Goal: Information Seeking & Learning: Learn about a topic

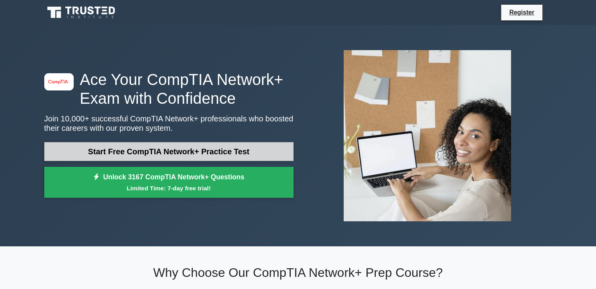
click at [135, 159] on link "Start Free CompTIA Network+ Practice Test" at bounding box center [168, 151] width 249 height 19
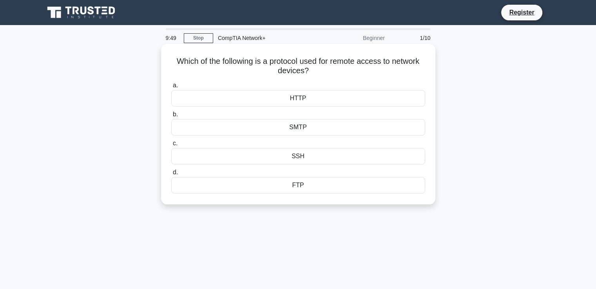
click at [293, 158] on div "SSH" at bounding box center [298, 156] width 254 height 16
click at [171, 146] on input "c. SSH" at bounding box center [171, 143] width 0 height 5
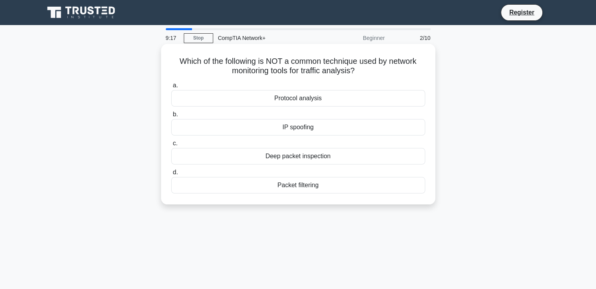
click at [319, 126] on div "IP spoofing" at bounding box center [298, 127] width 254 height 16
click at [171, 117] on input "b. IP spoofing" at bounding box center [171, 114] width 0 height 5
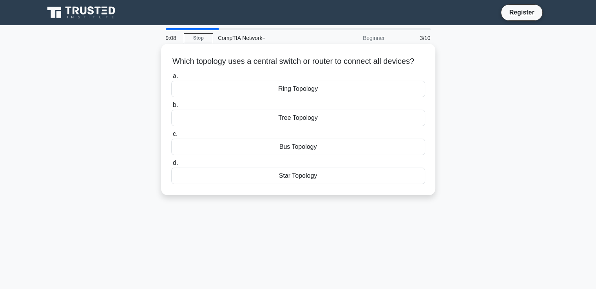
click at [311, 183] on div "Star Topology" at bounding box center [298, 176] width 254 height 16
click at [171, 166] on input "d. Star Topology" at bounding box center [171, 163] width 0 height 5
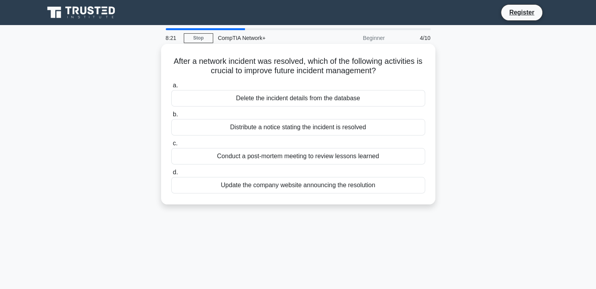
click at [342, 156] on div "Conduct a post-mortem meeting to review lessons learned" at bounding box center [298, 156] width 254 height 16
click at [171, 146] on input "c. Conduct a post-mortem meeting to review lessons learned" at bounding box center [171, 143] width 0 height 5
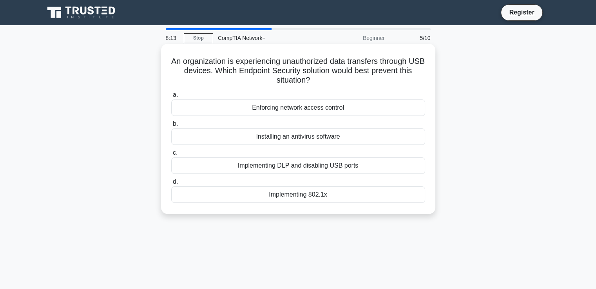
drag, startPoint x: 380, startPoint y: 107, endPoint x: 240, endPoint y: 71, distance: 144.1
click at [240, 71] on h5 "An organization is experiencing unauthorized data transfers through USB devices…" at bounding box center [299, 70] width 256 height 29
drag, startPoint x: 227, startPoint y: 72, endPoint x: 370, endPoint y: 74, distance: 142.4
click at [370, 74] on h5 "An organization is experiencing unauthorized data transfers through USB devices…" at bounding box center [299, 70] width 256 height 29
click at [289, 167] on div "Implementing DLP and disabling USB ports" at bounding box center [298, 166] width 254 height 16
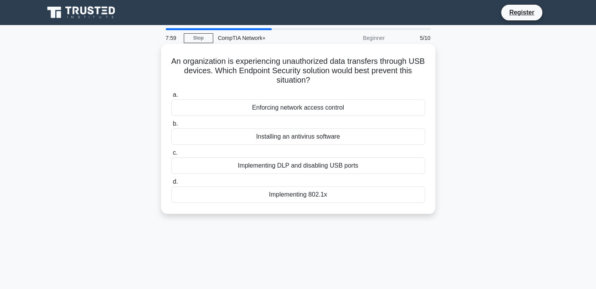
click at [171, 156] on input "c. Implementing DLP and disabling USB ports" at bounding box center [171, 153] width 0 height 5
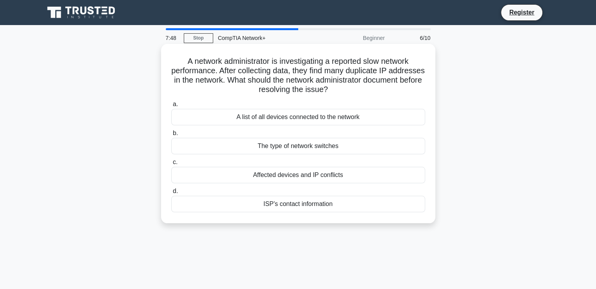
drag, startPoint x: 312, startPoint y: 62, endPoint x: 375, endPoint y: 89, distance: 68.6
click at [375, 89] on h5 "A network administrator is investigating a reported slow network performance. A…" at bounding box center [299, 75] width 256 height 38
click at [375, 79] on h5 "A network administrator is investigating a reported slow network performance. A…" at bounding box center [299, 75] width 256 height 38
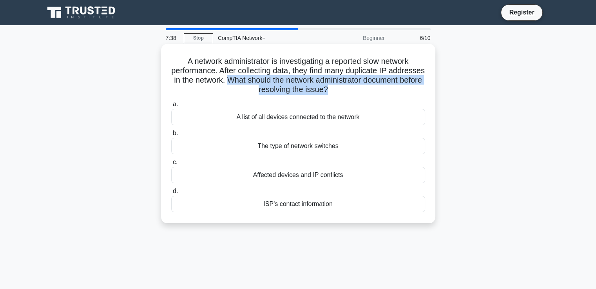
drag, startPoint x: 275, startPoint y: 80, endPoint x: 358, endPoint y: 90, distance: 83.7
click at [358, 90] on h5 "A network administrator is investigating a reported slow network performance. A…" at bounding box center [299, 75] width 256 height 38
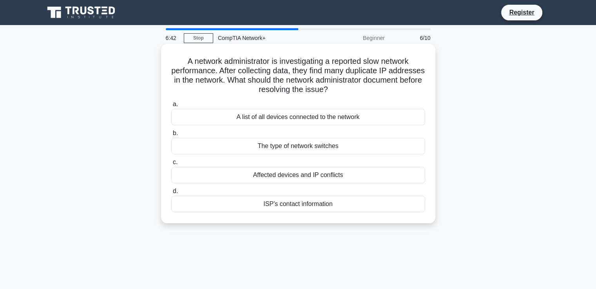
click at [320, 122] on div "A list of all devices connected to the network" at bounding box center [298, 117] width 254 height 16
click at [171, 107] on input "a. A list of all devices connected to the network" at bounding box center [171, 104] width 0 height 5
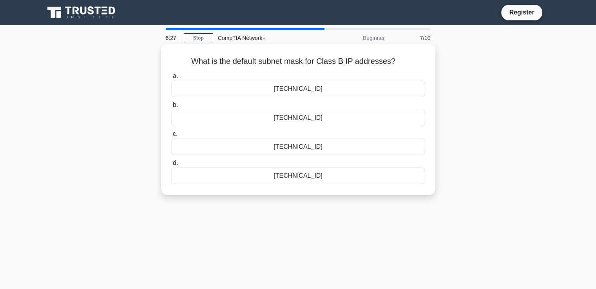
click at [347, 93] on div "255.255.0.0" at bounding box center [298, 89] width 254 height 16
click at [171, 79] on input "a. 255.255.0.0" at bounding box center [171, 76] width 0 height 5
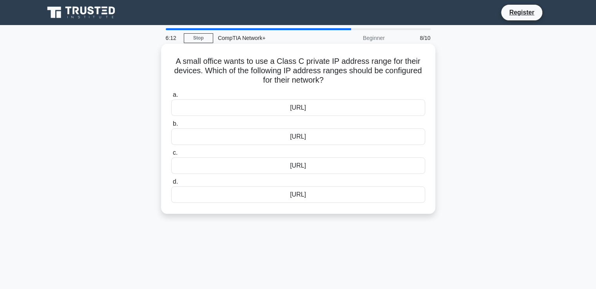
click at [378, 140] on div "192.168.0.0/16" at bounding box center [298, 137] width 254 height 16
click at [171, 127] on input "b. 192.168.0.0/16" at bounding box center [171, 124] width 0 height 5
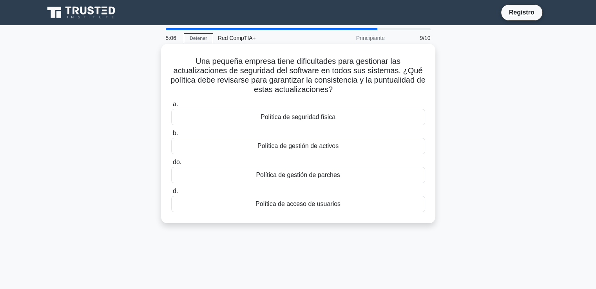
click at [317, 174] on font "Política de gestión de parches" at bounding box center [298, 175] width 84 height 7
click at [171, 165] on input "do. Política de gestión de parches" at bounding box center [171, 162] width 0 height 5
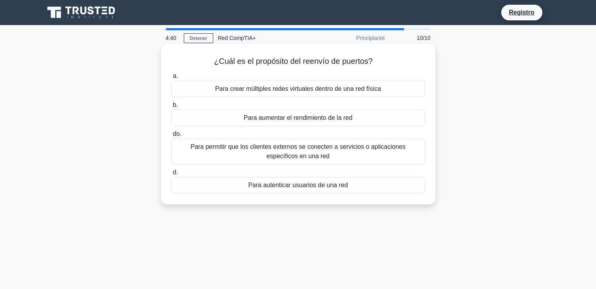
click at [377, 153] on font "Para permitir que los clientes externos se conecten a servicios o aplicaciones …" at bounding box center [298, 151] width 247 height 19
click at [171, 137] on input "do. Para permitir que los clientes externos se conecten a servicios o aplicacio…" at bounding box center [171, 134] width 0 height 5
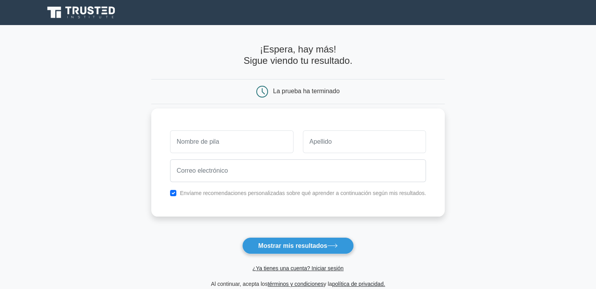
click at [237, 146] on input "text" at bounding box center [232, 142] width 124 height 23
type input "[PERSON_NAME]"
click at [329, 142] on input "text" at bounding box center [365, 142] width 124 height 23
type input "[PERSON_NAME]"
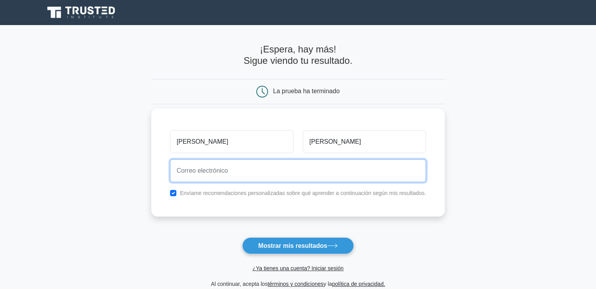
click at [283, 168] on input "email" at bounding box center [298, 171] width 256 height 23
type input "[EMAIL_ADDRESS][DOMAIN_NAME]"
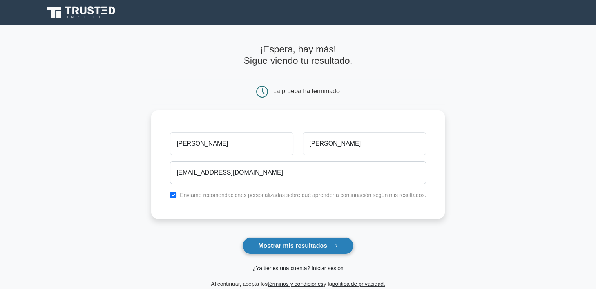
click at [282, 249] on font "Mostrar mis resultados" at bounding box center [292, 246] width 69 height 7
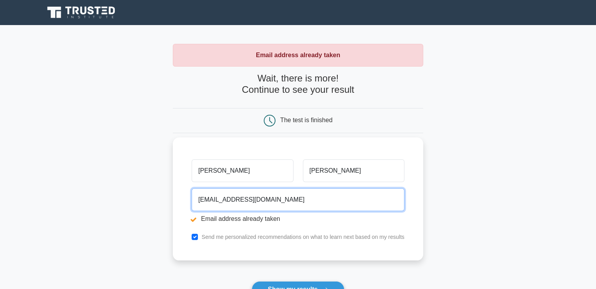
click at [298, 204] on input "deyanira003munguia@gmail.com" at bounding box center [298, 200] width 213 height 23
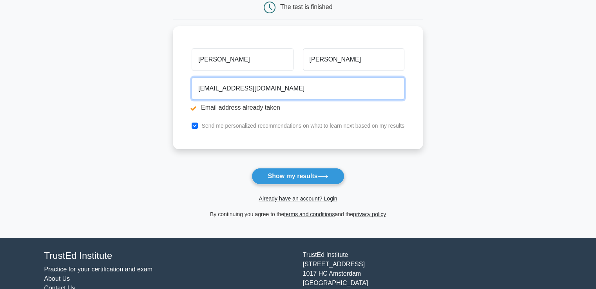
scroll to position [118, 0]
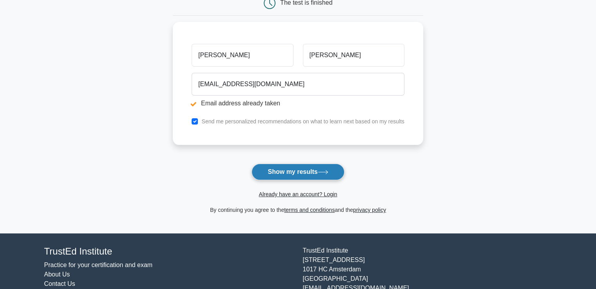
click at [295, 173] on button "Show my results" at bounding box center [298, 172] width 93 height 16
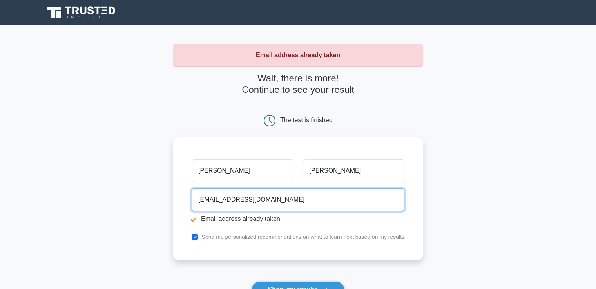
click at [296, 210] on input "[EMAIL_ADDRESS][DOMAIN_NAME]" at bounding box center [298, 200] width 213 height 23
drag, startPoint x: 232, startPoint y: 200, endPoint x: 211, endPoint y: 198, distance: 20.8
click at [211, 198] on input "[EMAIL_ADDRESS][DOMAIN_NAME]" at bounding box center [298, 200] width 213 height 23
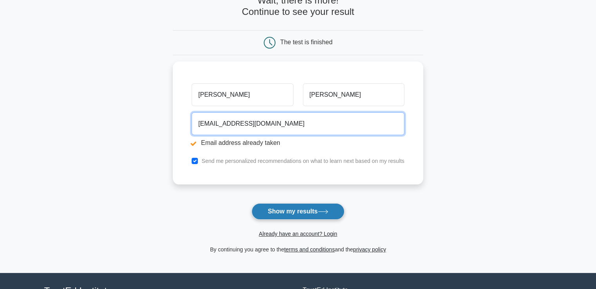
scroll to position [78, 0]
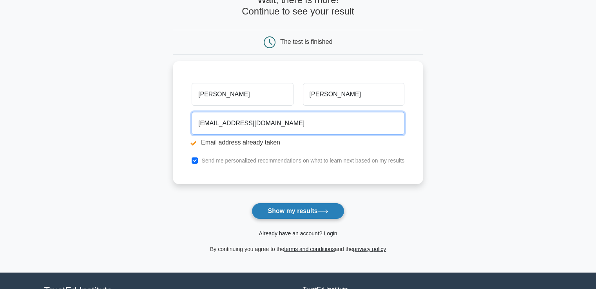
type input "[EMAIL_ADDRESS][DOMAIN_NAME]"
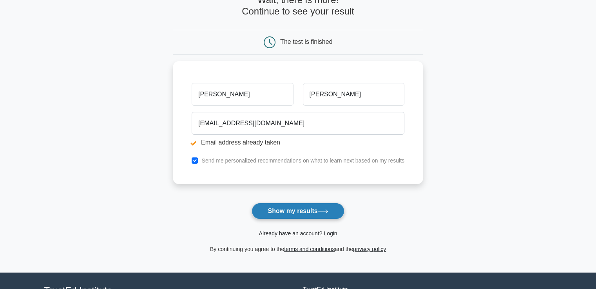
click at [302, 210] on button "Show my results" at bounding box center [298, 211] width 93 height 16
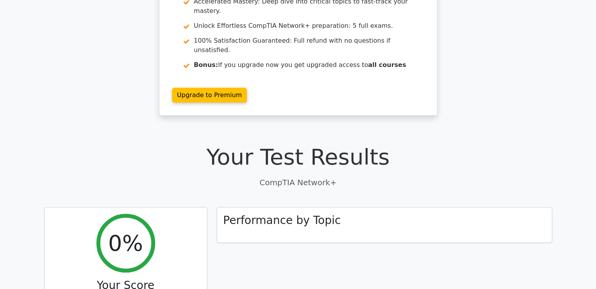
scroll to position [118, 0]
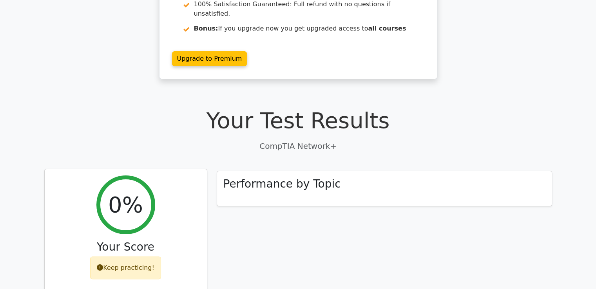
click at [124, 257] on div "Keep practicing!" at bounding box center [125, 268] width 71 height 23
click at [121, 192] on h2 "0%" at bounding box center [125, 205] width 35 height 26
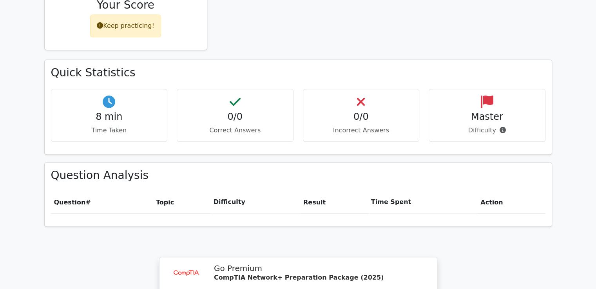
scroll to position [314, 0]
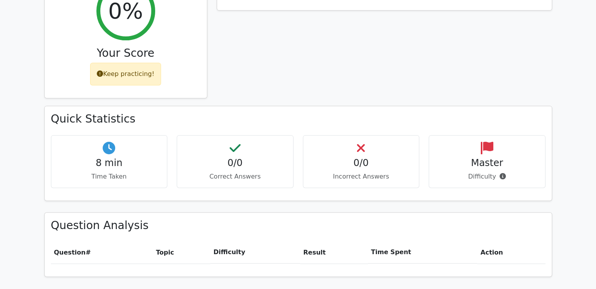
click at [339, 158] on h4 "0/0" at bounding box center [362, 163] width 104 height 11
click at [247, 158] on h4 "0/0" at bounding box center [236, 163] width 104 height 11
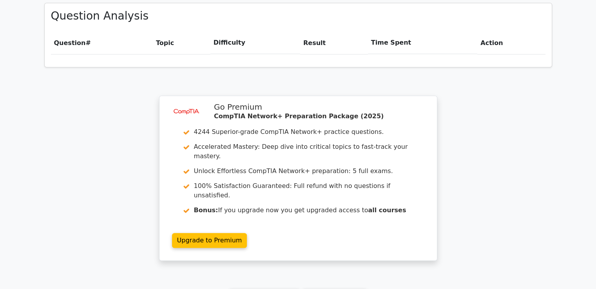
scroll to position [510, 0]
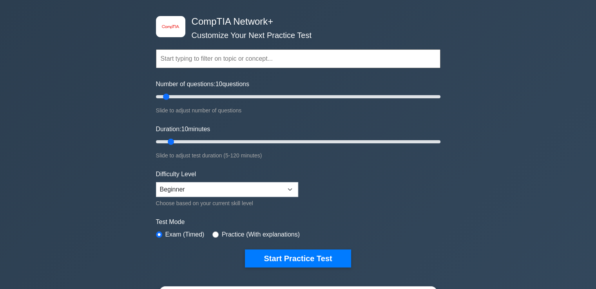
scroll to position [39, 0]
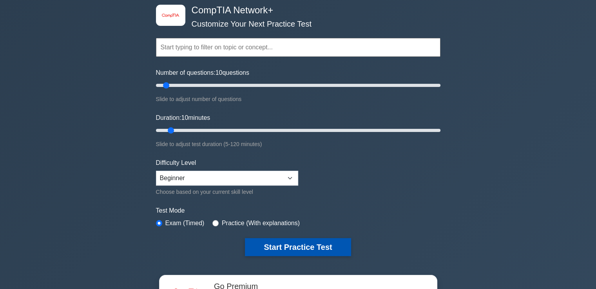
click at [315, 248] on button "Start Practice Test" at bounding box center [298, 247] width 106 height 18
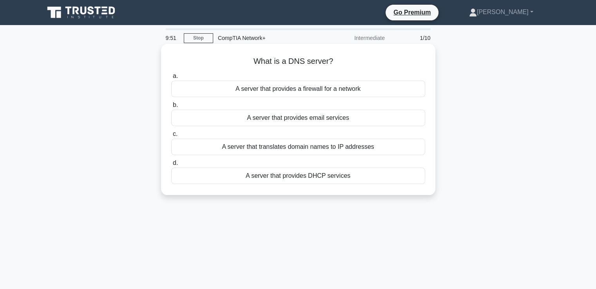
click at [310, 149] on div "A server that translates domain names to IP addresses" at bounding box center [298, 147] width 254 height 16
click at [171, 137] on input "c. A server that translates domain names to IP addresses" at bounding box center [171, 134] width 0 height 5
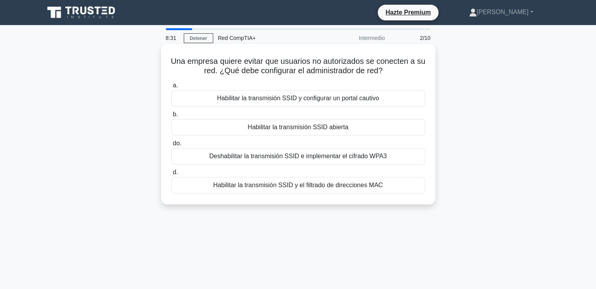
click at [301, 99] on font "Habilitar la transmisión SSID y configurar un portal cautivo" at bounding box center [298, 98] width 162 height 7
click at [171, 88] on input "a. Habilitar la transmisión SSID y configurar un portal cautivo" at bounding box center [171, 85] width 0 height 5
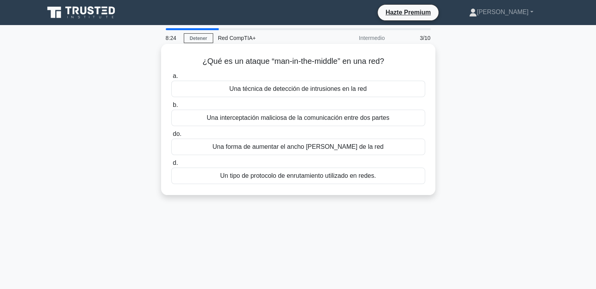
click at [302, 118] on font "Una interceptación maliciosa de la comunicación entre dos partes" at bounding box center [298, 118] width 183 height 7
click at [171, 108] on input "b. Una interceptación maliciosa de la comunicación entre dos partes" at bounding box center [171, 105] width 0 height 5
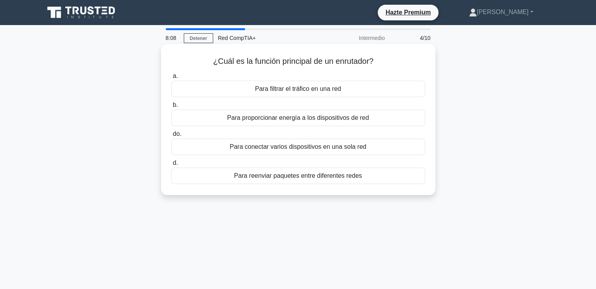
click at [307, 148] on font "Para conectar varios dispositivos en una sola red" at bounding box center [298, 147] width 137 height 7
click at [171, 137] on input "do. Para conectar varios dispositivos en una sola red" at bounding box center [171, 134] width 0 height 5
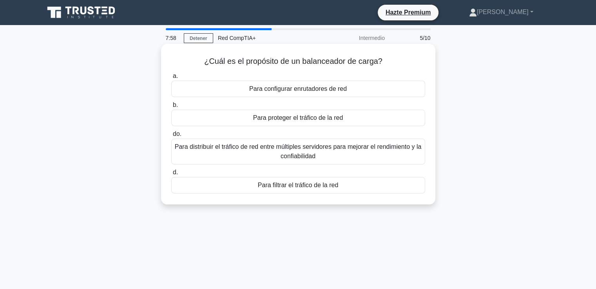
click at [308, 153] on font "Para distribuir el tráfico de red entre múltiples servidores para mejorar el re…" at bounding box center [298, 152] width 247 height 16
click at [171, 137] on input "do. Para distribuir el tráfico de red entre múltiples servidores para mejorar e…" at bounding box center [171, 134] width 0 height 5
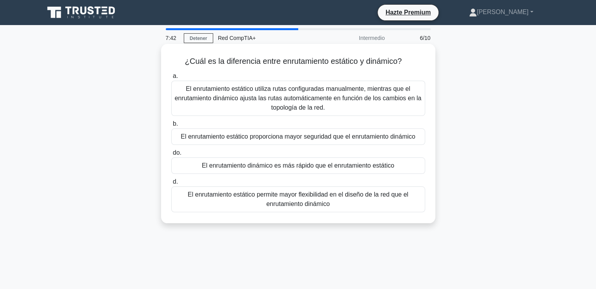
click at [298, 95] on font "El enrutamiento estático utiliza rutas configuradas manualmente, mientras que e…" at bounding box center [298, 97] width 247 height 25
click at [171, 79] on input "a. El enrutamiento estático utiliza rutas configuradas manualmente, mientras qu…" at bounding box center [171, 76] width 0 height 5
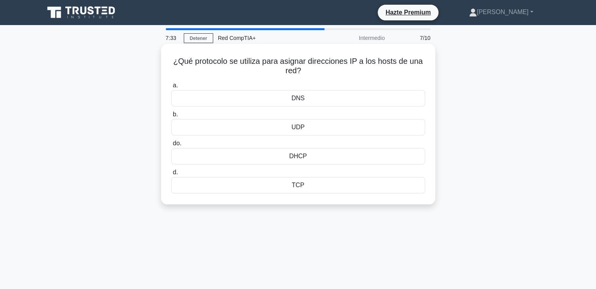
click at [320, 160] on div "DHCP" at bounding box center [298, 156] width 254 height 16
click at [171, 146] on input "do. DHCP" at bounding box center [171, 143] width 0 height 5
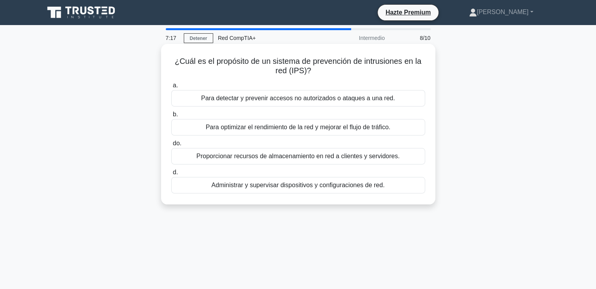
click at [327, 100] on font "Para detectar y prevenir accesos no autorizados o ataques a una red." at bounding box center [298, 98] width 194 height 7
click at [171, 88] on input "a. Para detectar y prevenir accesos no autorizados o ataques a una red." at bounding box center [171, 85] width 0 height 5
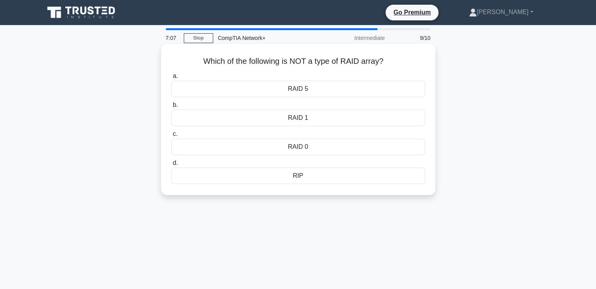
click at [292, 179] on div "RIP" at bounding box center [298, 176] width 254 height 16
click at [171, 166] on input "d. RIP" at bounding box center [171, 163] width 0 height 5
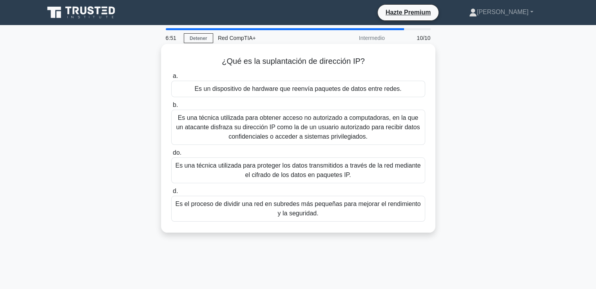
click at [353, 131] on font "Es una técnica utilizada para obtener acceso no autorizado a computadoras, en l…" at bounding box center [298, 127] width 244 height 25
click at [171, 108] on input "b. Es una técnica utilizada para obtener acceso no autorizado a computadoras, e…" at bounding box center [171, 105] width 0 height 5
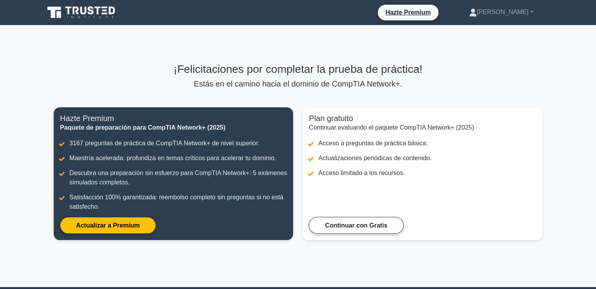
scroll to position [78, 0]
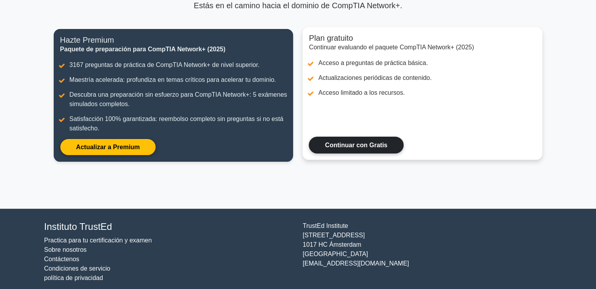
click at [364, 150] on link "Continuar con Gratis" at bounding box center [356, 145] width 95 height 17
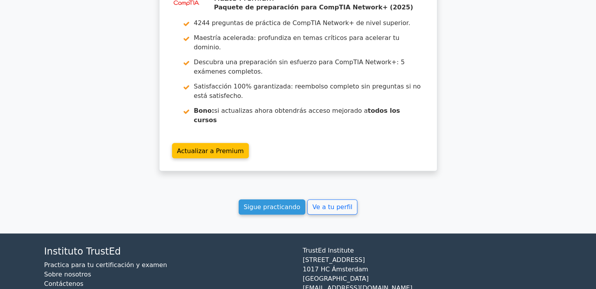
scroll to position [653, 0]
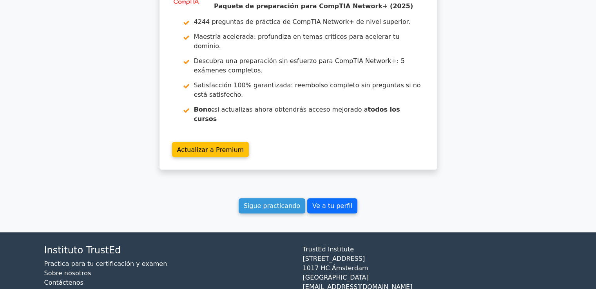
click at [337, 202] on font "Ve a tu perfil" at bounding box center [333, 205] width 40 height 7
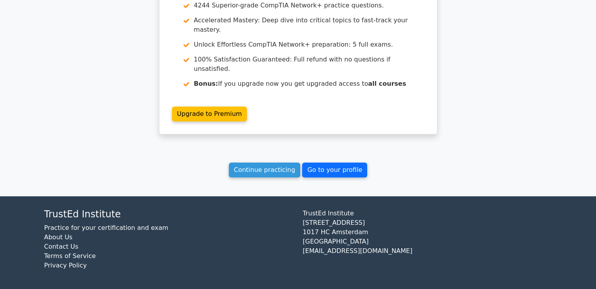
scroll to position [611, 0]
